Goal: Information Seeking & Learning: Learn about a topic

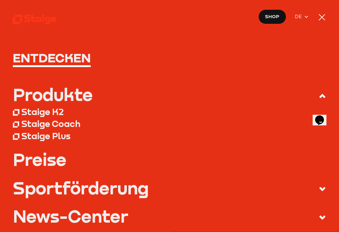
click at [319, 20] on div at bounding box center [321, 17] width 7 height 7
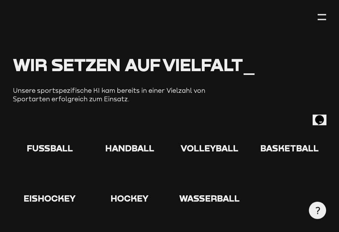
scroll to position [687, 0]
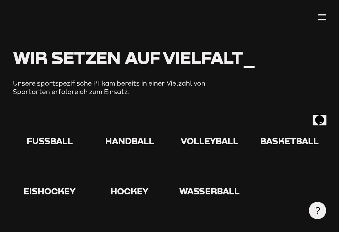
click at [49, 122] on icon at bounding box center [49, 123] width 20 height 20
click at [53, 118] on icon at bounding box center [49, 123] width 20 height 20
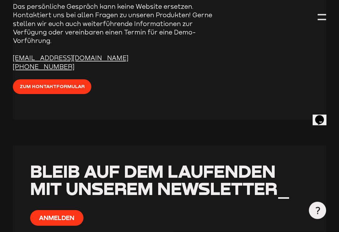
scroll to position [2136, 0]
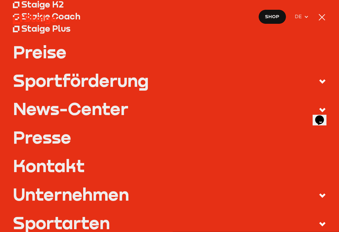
scroll to position [108, 0]
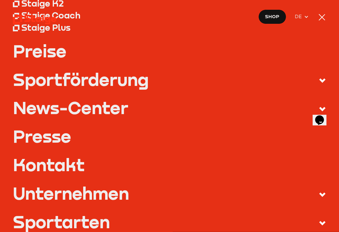
click at [323, 82] on icon at bounding box center [322, 81] width 8 height 8
click at [0, 0] on input "Sportförderung" at bounding box center [0, 0] width 0 height 0
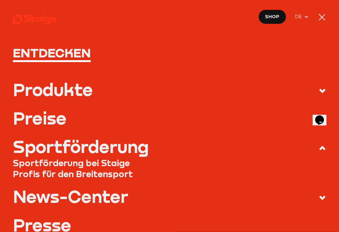
scroll to position [4, 0]
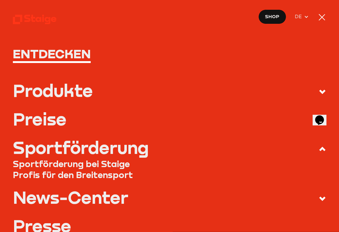
click at [31, 55] on h1 "Entdecken" at bounding box center [169, 53] width 313 height 13
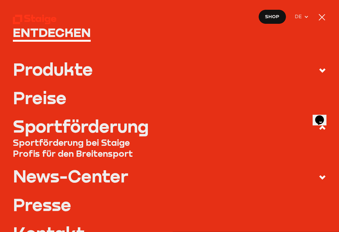
scroll to position [28, 0]
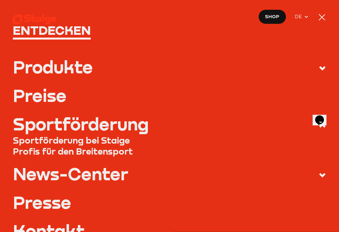
click at [325, 70] on icon at bounding box center [322, 69] width 8 height 8
click at [0, 0] on input "Produkte" at bounding box center [0, 0] width 0 height 0
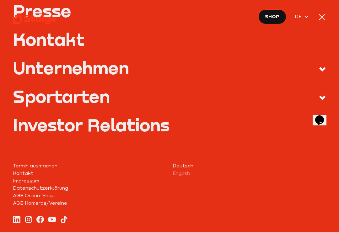
scroll to position [234, 0]
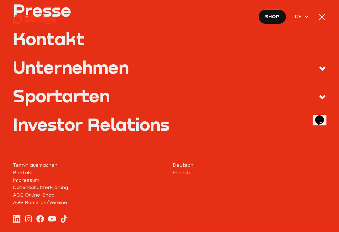
click at [27, 96] on div "Sportarten" at bounding box center [61, 95] width 97 height 17
click at [0, 0] on input "Sportarten" at bounding box center [0, 0] width 0 height 0
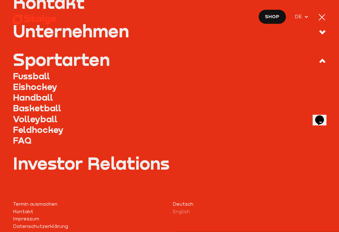
click at [24, 76] on link "Fussball" at bounding box center [169, 76] width 313 height 11
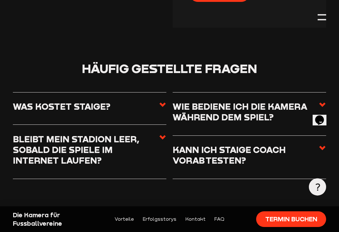
scroll to position [3503, 0]
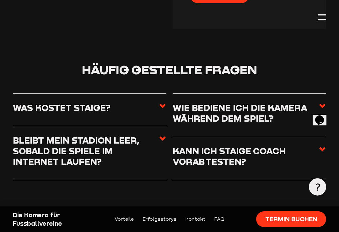
click at [24, 102] on h3 "Was kostet Staige?" at bounding box center [66, 107] width 106 height 11
click at [0, 0] on input "Was kostet Staige?" at bounding box center [0, 0] width 0 height 0
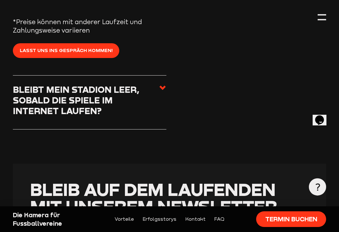
scroll to position [3731, 0]
